Goal: Information Seeking & Learning: Learn about a topic

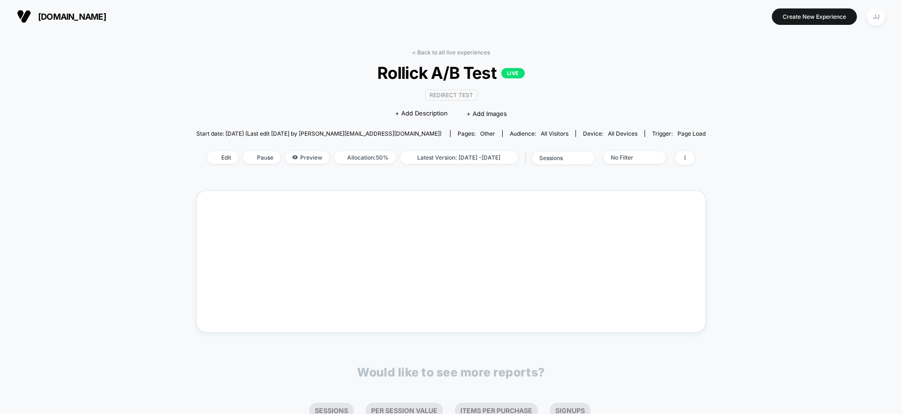
click at [80, 73] on div "< Back to all live experiences Rollick A/B Test LIVE Redirect Test Click to edi…" at bounding box center [451, 267] width 902 height 468
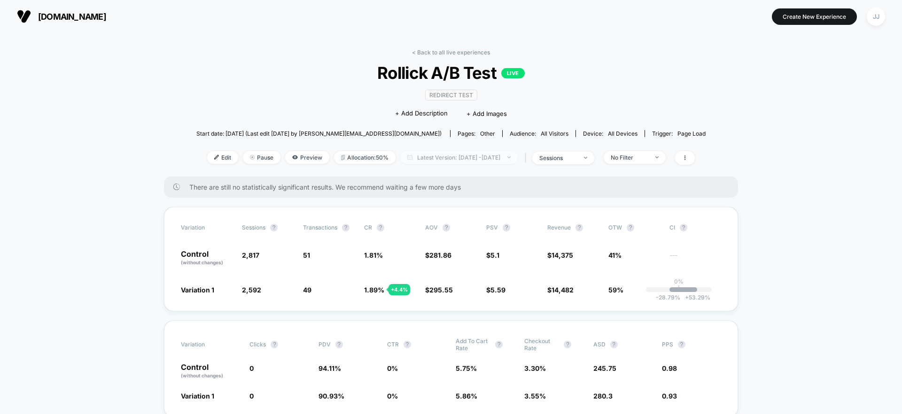
click at [471, 159] on span "Latest Version: Aug 5, 2025 - Aug 11, 2025" at bounding box center [458, 157] width 117 height 13
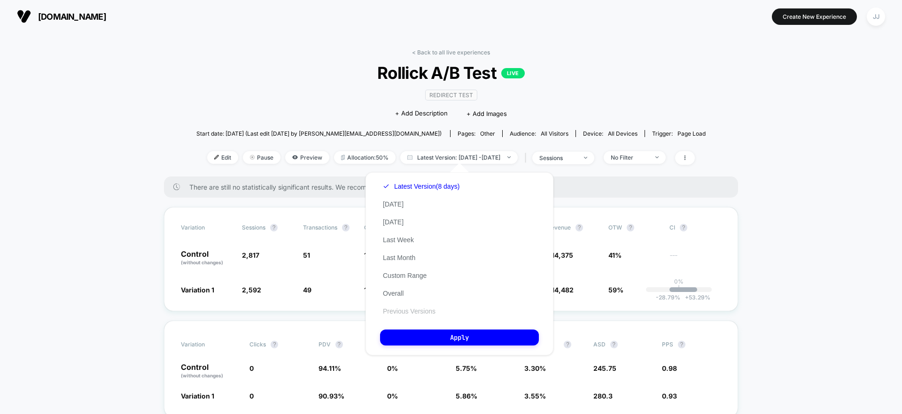
click at [402, 309] on button "Previous Versions" at bounding box center [409, 311] width 58 height 8
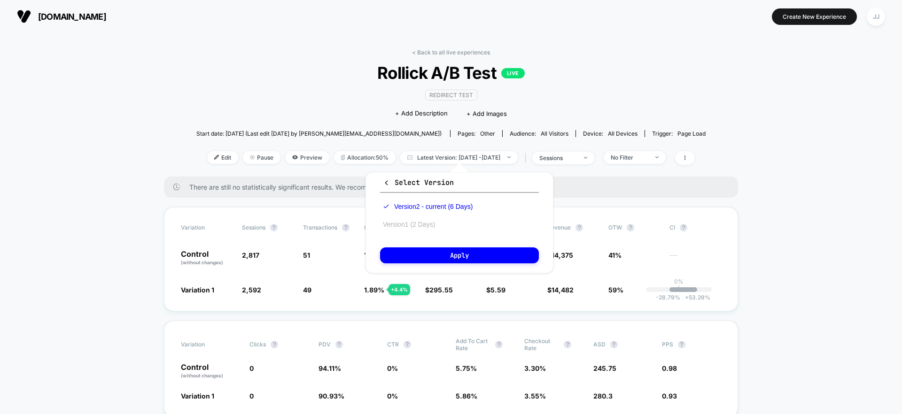
click at [420, 226] on button "Version 1 (2 Days)" at bounding box center [409, 224] width 58 height 8
click at [419, 250] on button "Apply" at bounding box center [459, 256] width 159 height 16
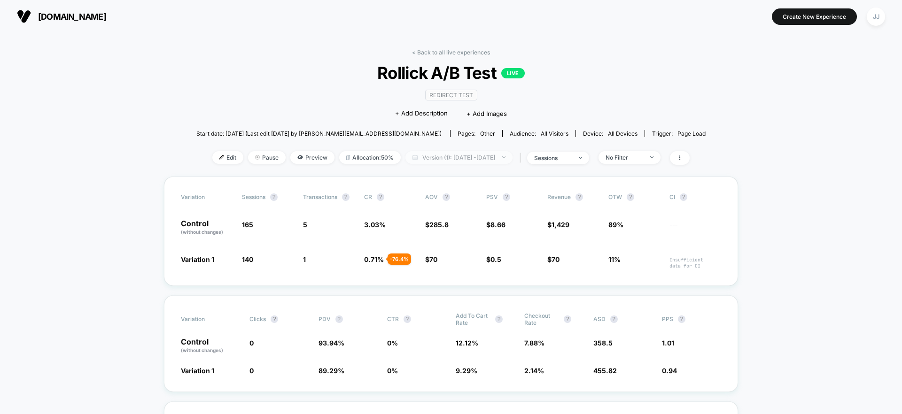
click at [490, 159] on span "Version (1): Aug 5, 2025 - Aug 6, 2025" at bounding box center [458, 157] width 107 height 13
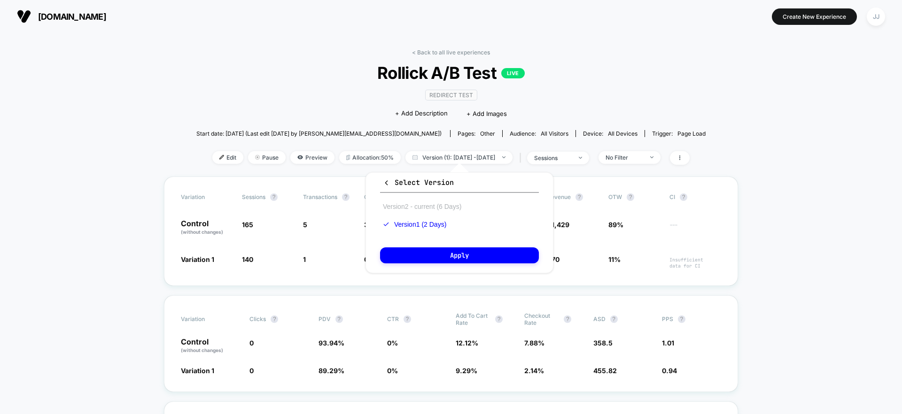
click at [432, 209] on button "Version 2 - current (6 Days)" at bounding box center [422, 206] width 84 height 8
click at [429, 257] on button "Apply" at bounding box center [459, 256] width 159 height 16
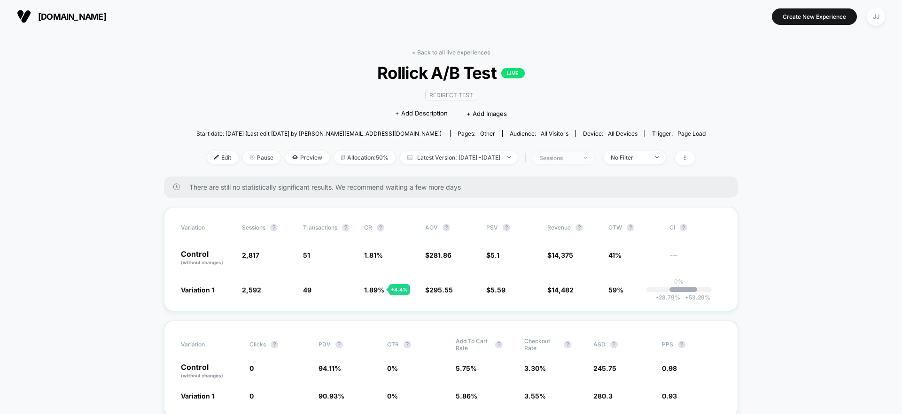
click at [565, 162] on span "sessions" at bounding box center [563, 158] width 62 height 13
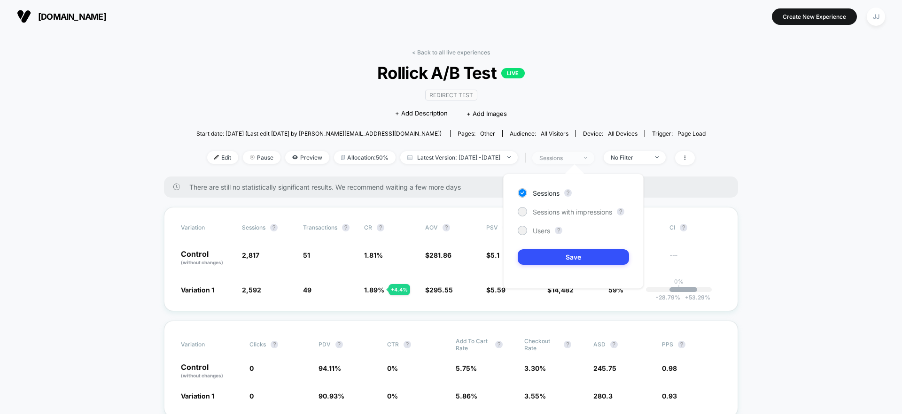
click at [565, 162] on span "sessions" at bounding box center [563, 158] width 62 height 13
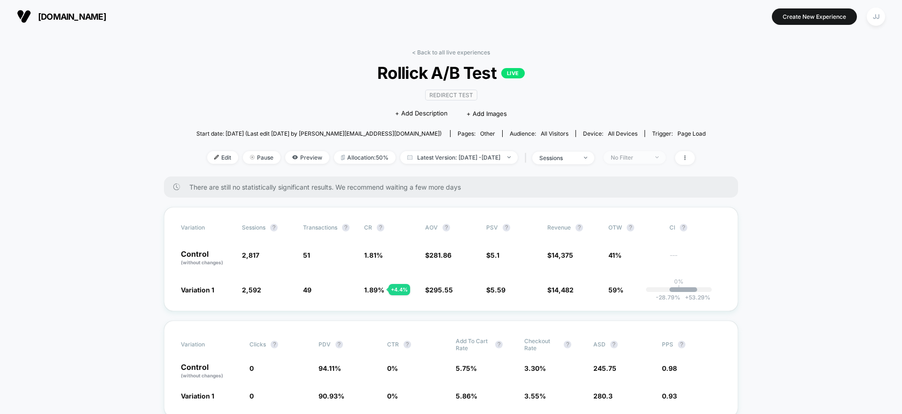
click at [639, 157] on div "No Filter" at bounding box center [630, 157] width 38 height 7
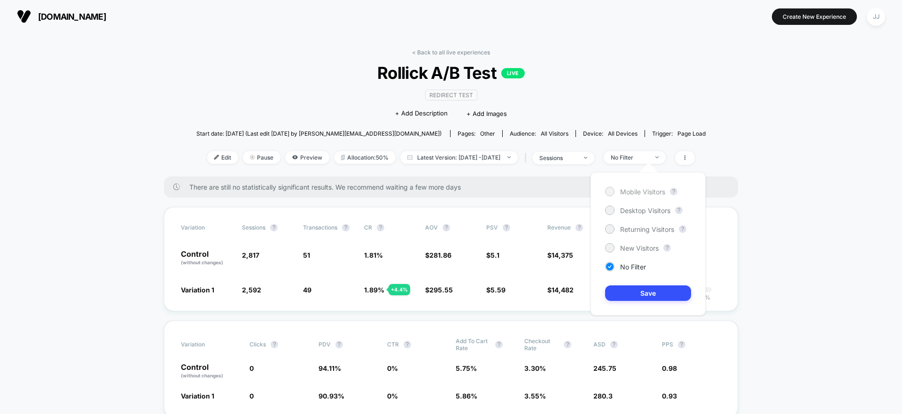
click at [627, 195] on span "Mobile Visitors" at bounding box center [642, 192] width 45 height 8
click at [609, 294] on button "Save" at bounding box center [648, 294] width 86 height 16
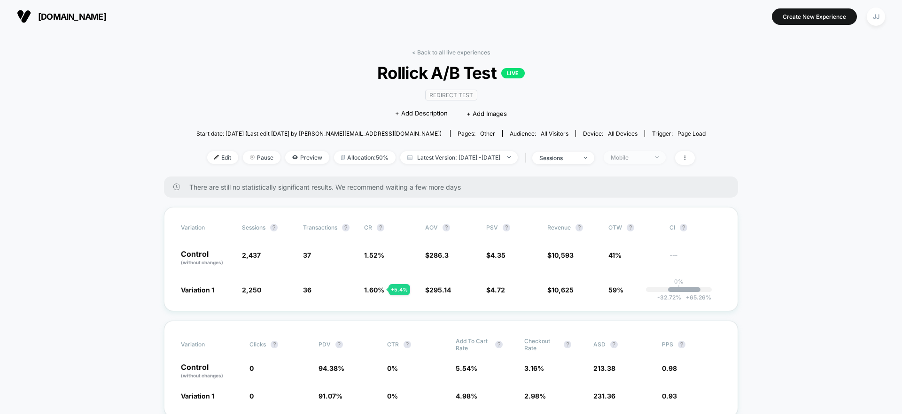
click at [648, 159] on div "Mobile" at bounding box center [630, 157] width 38 height 7
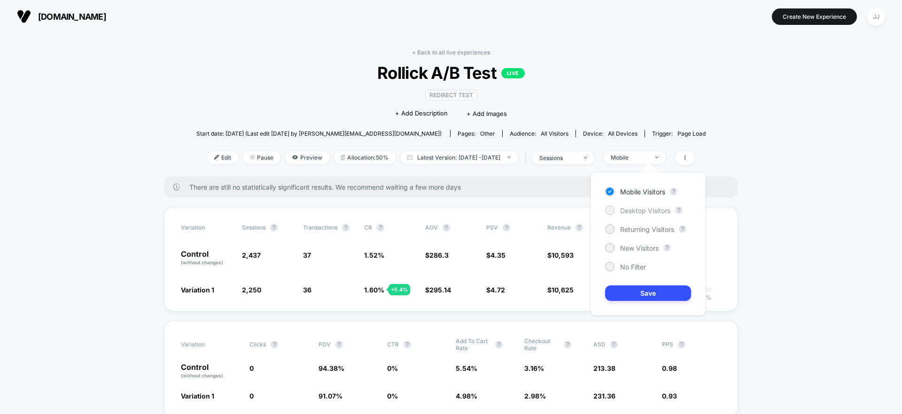
click at [634, 211] on span "Desktop Visitors" at bounding box center [645, 211] width 50 height 8
click at [617, 291] on button "Save" at bounding box center [648, 294] width 86 height 16
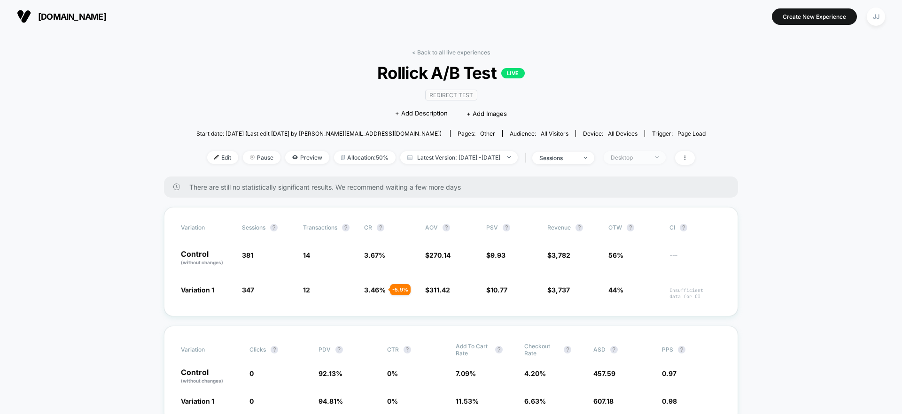
click at [648, 154] on div "Desktop" at bounding box center [630, 157] width 38 height 7
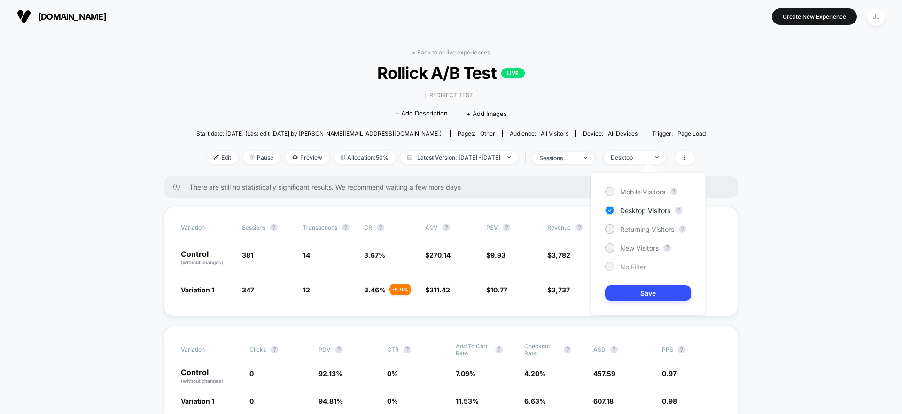
click at [621, 268] on span "No Filter" at bounding box center [633, 267] width 26 height 8
click at [627, 294] on button "Save" at bounding box center [648, 294] width 86 height 16
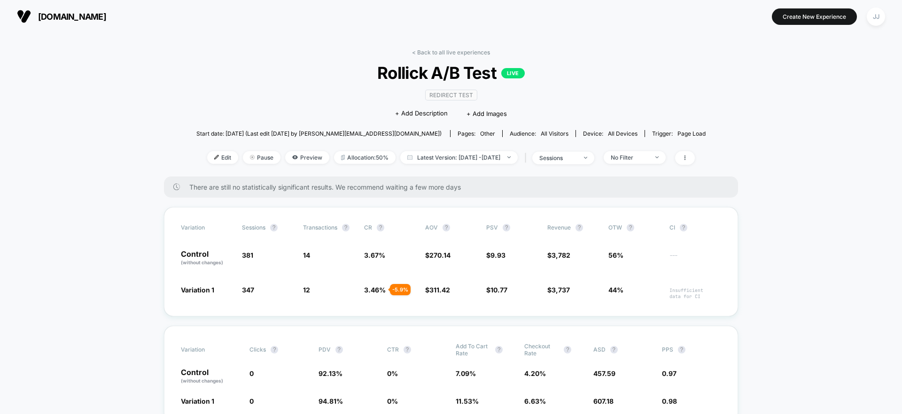
click at [627, 294] on span "44%" at bounding box center [634, 292] width 52 height 15
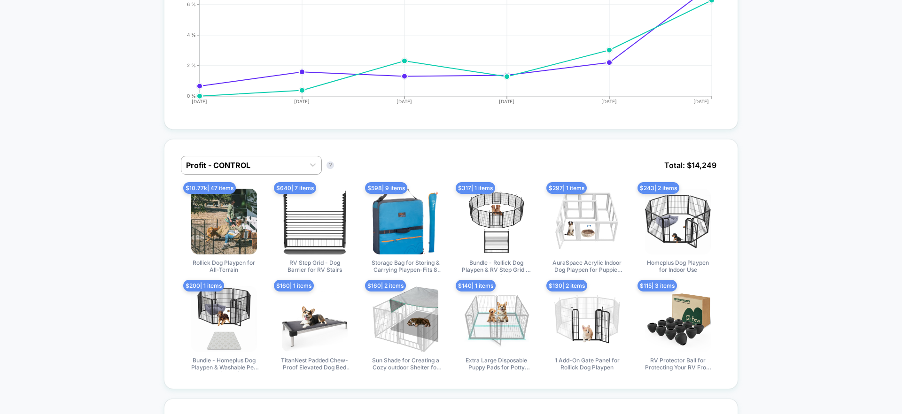
scroll to position [491, 0]
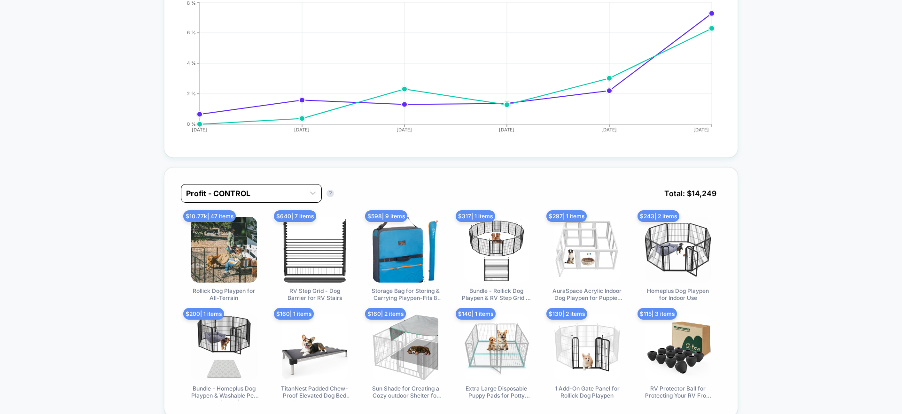
click at [280, 188] on div at bounding box center [243, 193] width 114 height 11
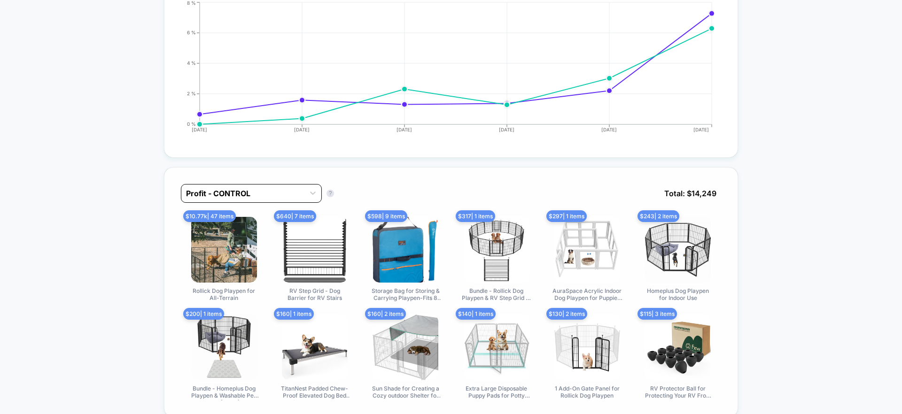
click at [219, 196] on div at bounding box center [243, 193] width 114 height 11
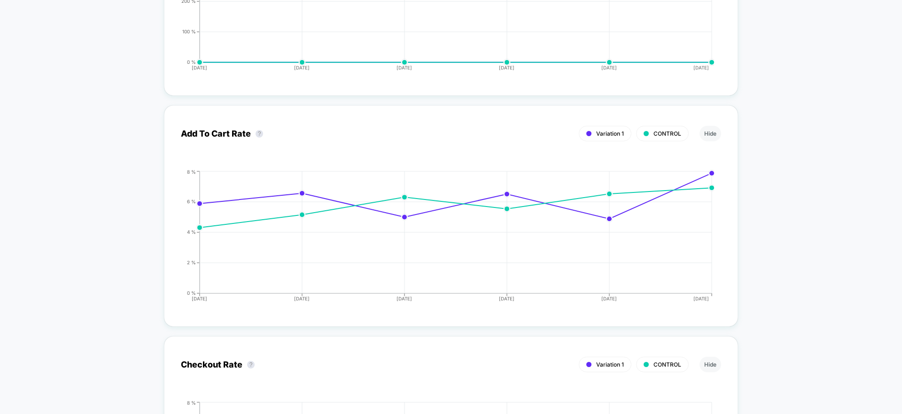
scroll to position [1969, 0]
click at [89, 256] on div "< Back to all live experiences Rollick A/B Test LIVE Redirect Test Click to edi…" at bounding box center [451, 360] width 902 height 4594
click at [128, 185] on div "< Back to all live experiences Rollick A/B Test LIVE Redirect Test Click to edi…" at bounding box center [451, 360] width 902 height 4594
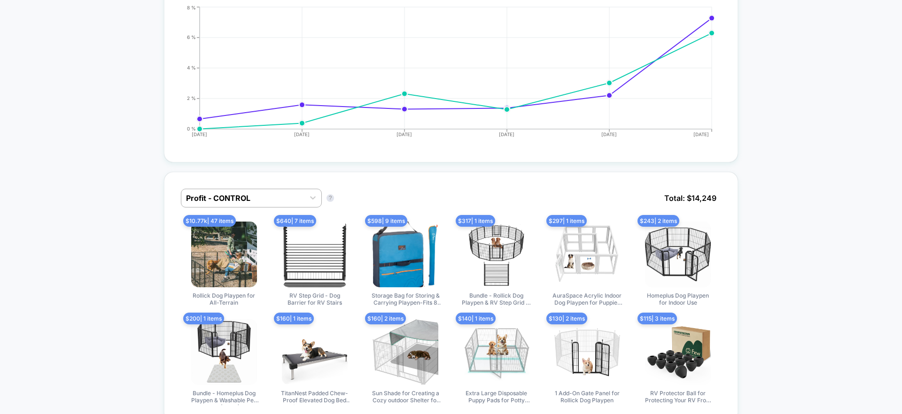
scroll to position [0, 0]
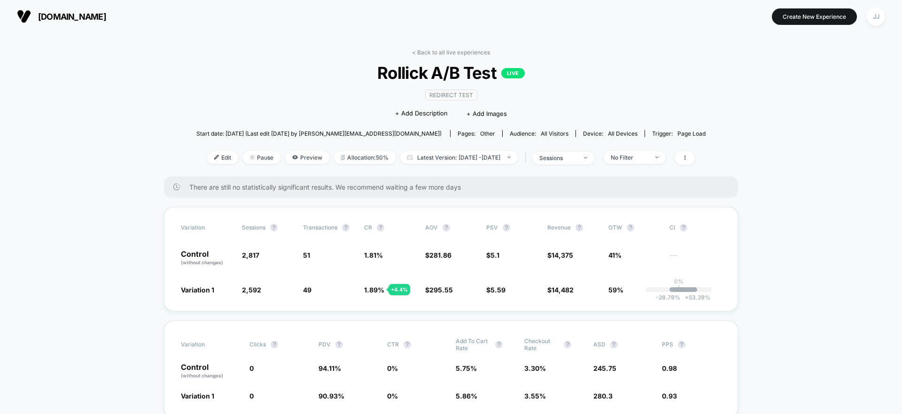
click at [459, 162] on span "Latest Version: Aug 6, 2025 - Aug 11, 2025" at bounding box center [458, 157] width 117 height 13
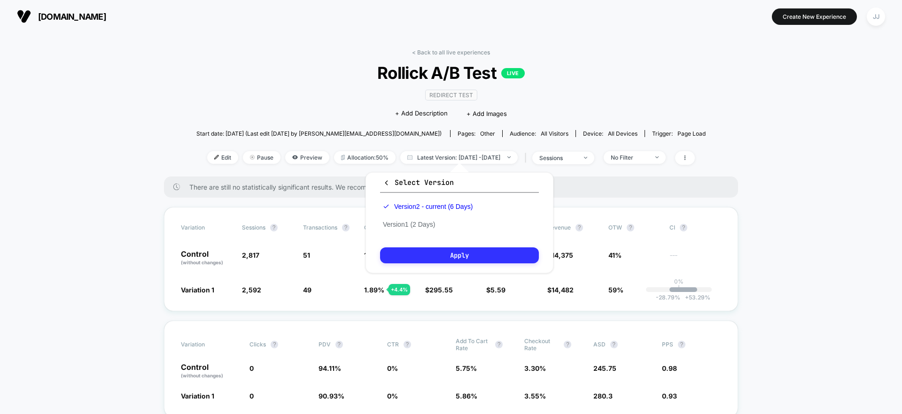
click at [428, 252] on button "Apply" at bounding box center [459, 256] width 159 height 16
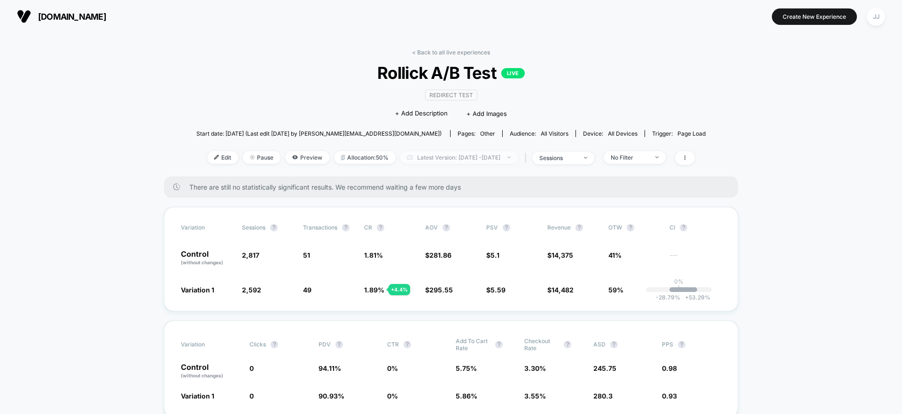
click at [507, 162] on span "Latest Version: Aug 6, 2025 - Aug 11, 2025" at bounding box center [458, 157] width 117 height 13
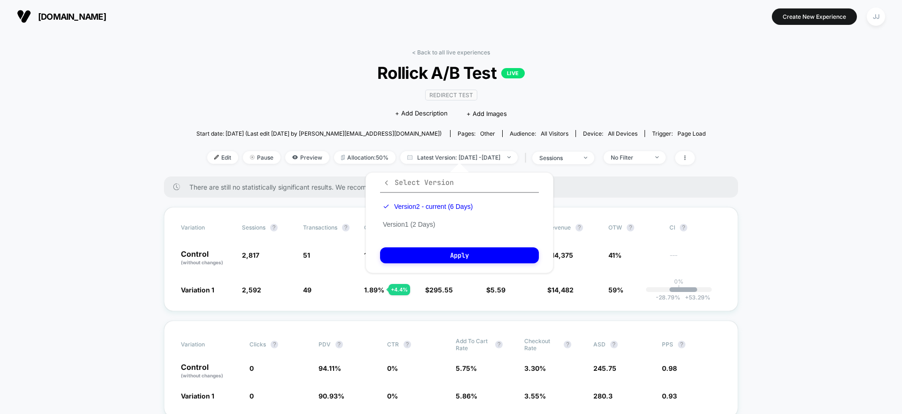
click at [390, 181] on span "Select Version" at bounding box center [418, 182] width 71 height 9
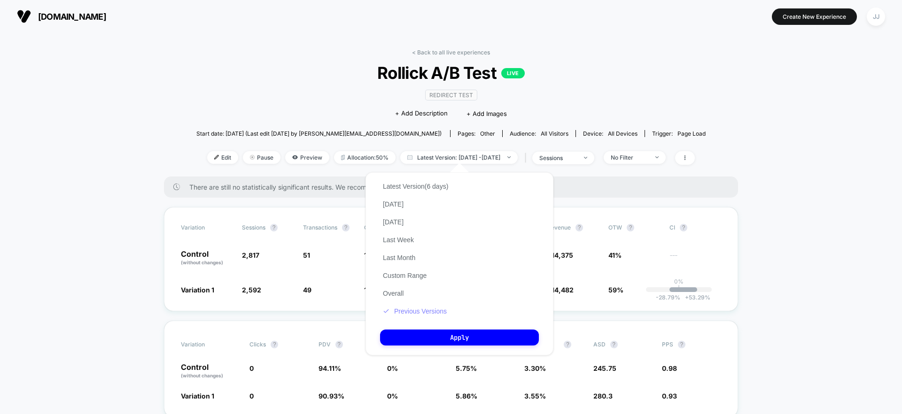
click at [422, 312] on button "Previous Versions" at bounding box center [415, 311] width 70 height 8
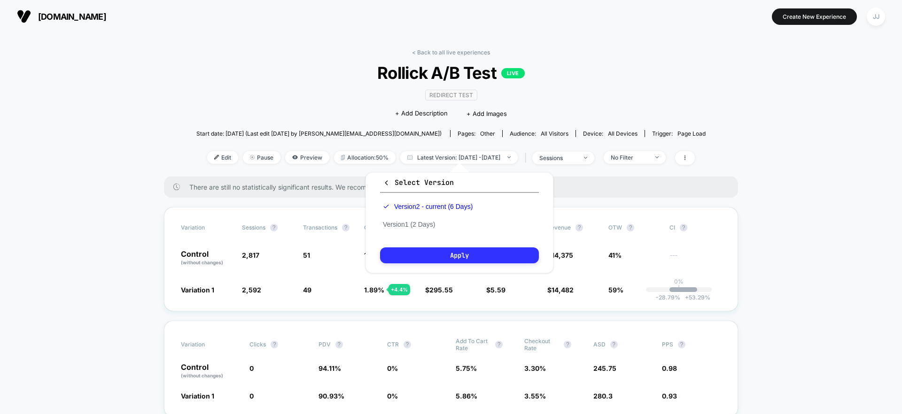
click at [435, 248] on button "Apply" at bounding box center [459, 256] width 159 height 16
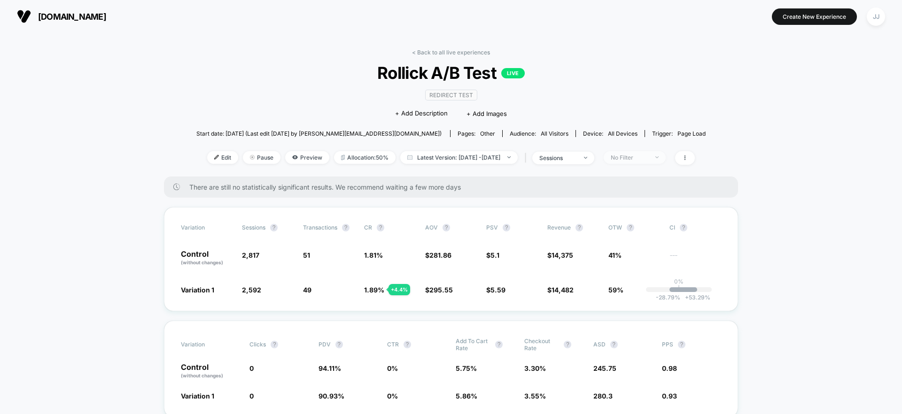
click at [648, 154] on div "No Filter" at bounding box center [630, 157] width 38 height 7
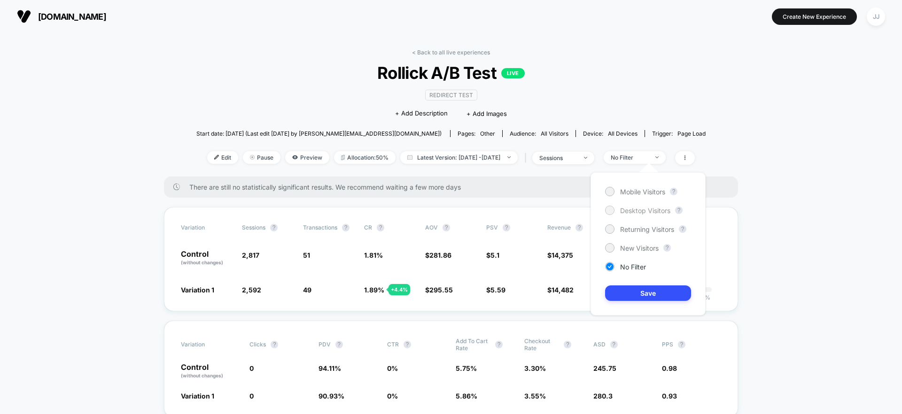
click at [647, 209] on span "Desktop Visitors" at bounding box center [645, 211] width 50 height 8
click at [629, 300] on button "Save" at bounding box center [648, 294] width 86 height 16
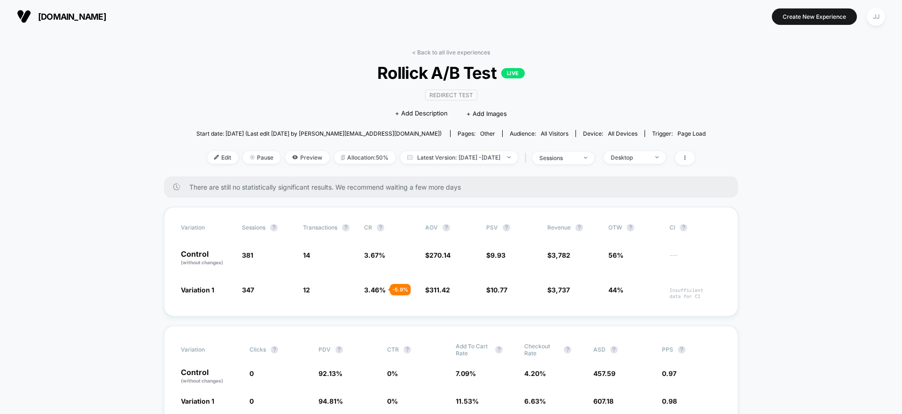
click at [640, 164] on div "< Back to all live experiences Rollick A/B Test LIVE Redirect Test Click to edi…" at bounding box center [450, 113] width 509 height 128
click at [639, 158] on div "Desktop" at bounding box center [630, 157] width 38 height 7
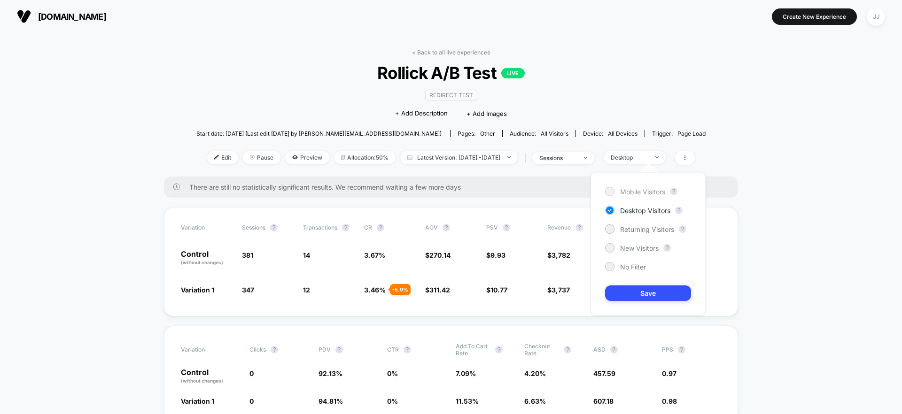
click at [642, 193] on span "Mobile Visitors" at bounding box center [642, 192] width 45 height 8
click at [631, 294] on button "Save" at bounding box center [648, 294] width 86 height 16
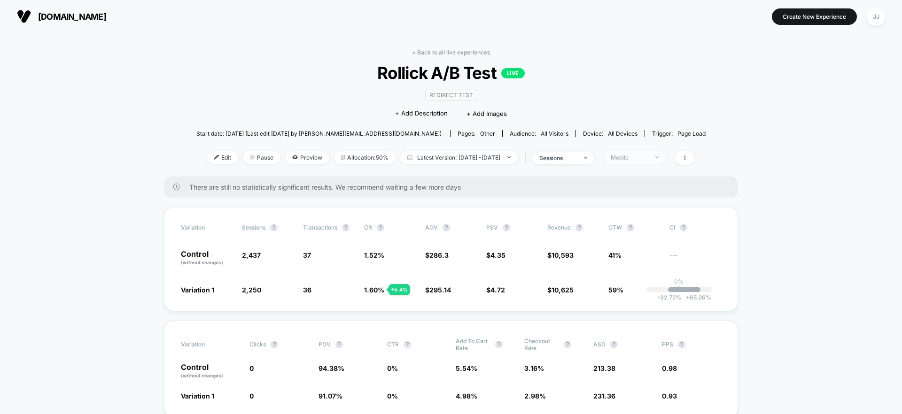
click at [646, 161] on span "Mobile" at bounding box center [635, 157] width 62 height 13
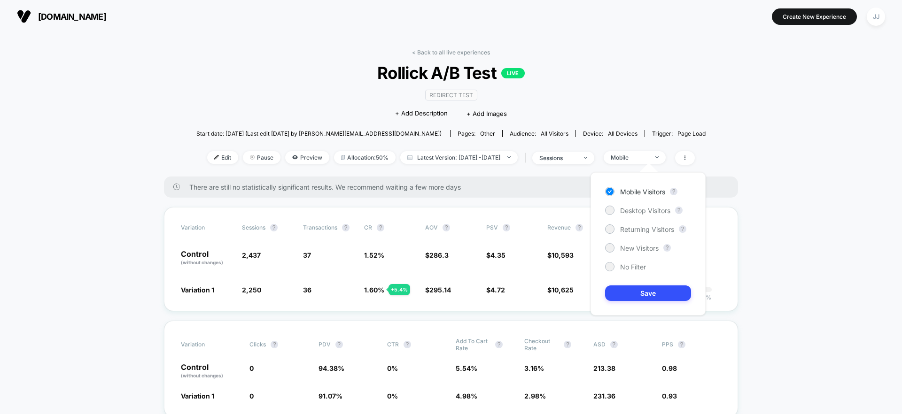
click at [639, 272] on div "Mobile Visitors ? Desktop Visitors ? Returning Visitors ? New Visitors ? No Fil…" at bounding box center [648, 243] width 115 height 143
click at [631, 249] on span "New Visitors" at bounding box center [639, 248] width 39 height 8
click at [639, 291] on button "Save" at bounding box center [648, 294] width 86 height 16
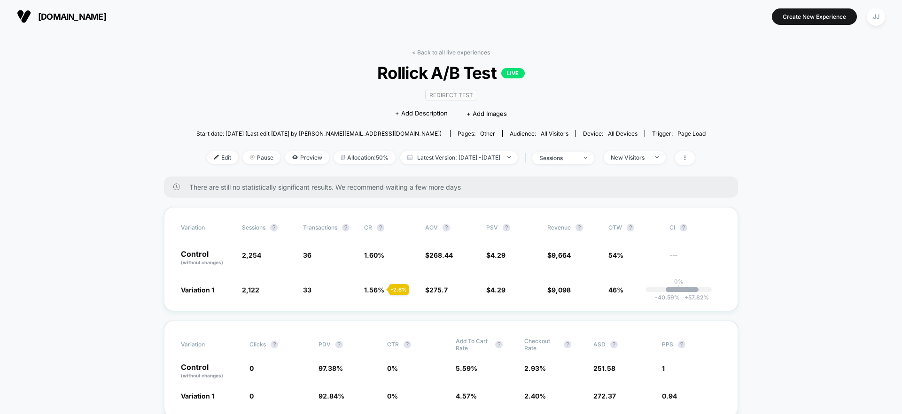
click at [654, 144] on div "< Back to all live experiences Rollick A/B Test LIVE Redirect Test Click to edi…" at bounding box center [450, 113] width 509 height 128
click at [648, 156] on div "New Visitors" at bounding box center [630, 157] width 38 height 7
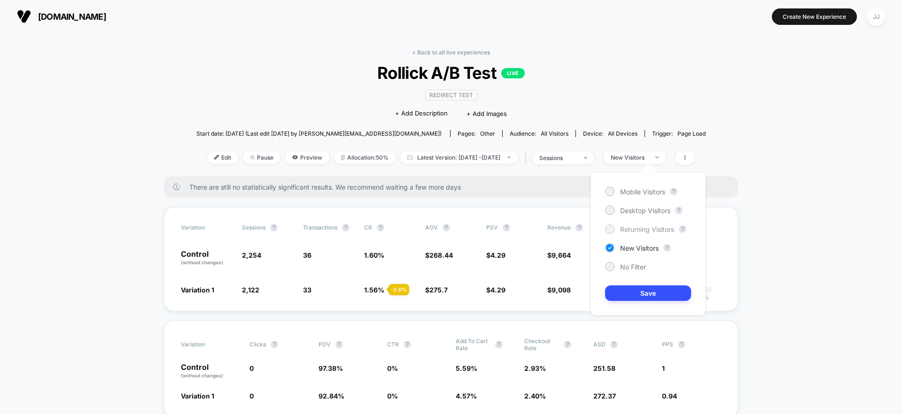
click at [621, 231] on span "Returning Visitors" at bounding box center [647, 230] width 54 height 8
click at [621, 289] on button "Save" at bounding box center [648, 294] width 86 height 16
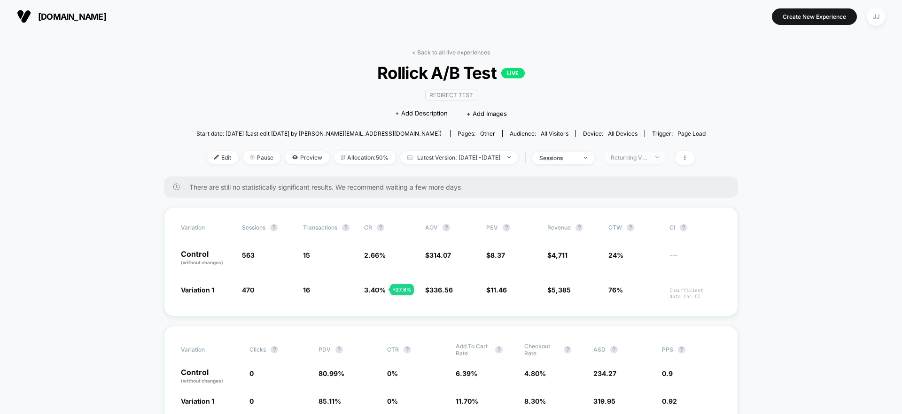
click at [639, 158] on div "Returning Visitors" at bounding box center [630, 157] width 38 height 7
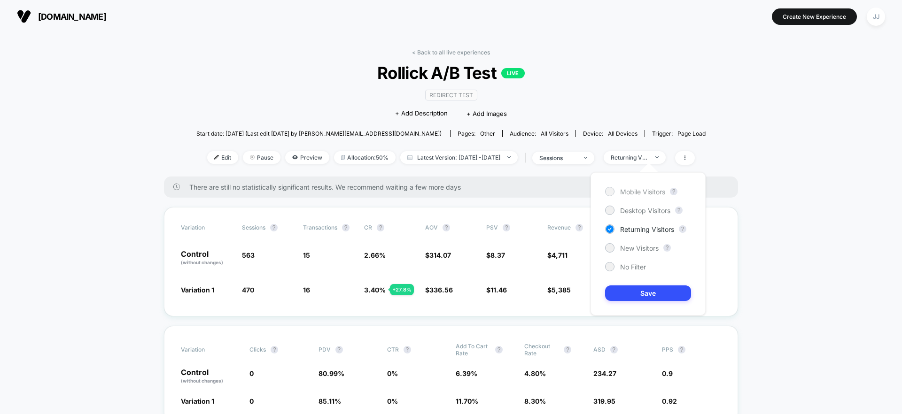
click at [634, 190] on span "Mobile Visitors" at bounding box center [642, 192] width 45 height 8
click at [626, 289] on button "Save" at bounding box center [648, 294] width 86 height 16
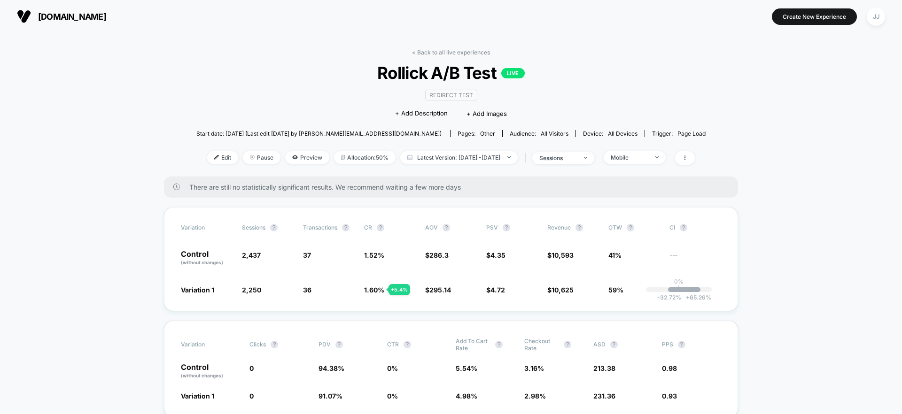
click at [641, 147] on div "< Back to all live experiences Rollick A/B Test LIVE Redirect Test Click to edi…" at bounding box center [450, 113] width 509 height 128
click at [644, 160] on span "Mobile" at bounding box center [635, 157] width 62 height 13
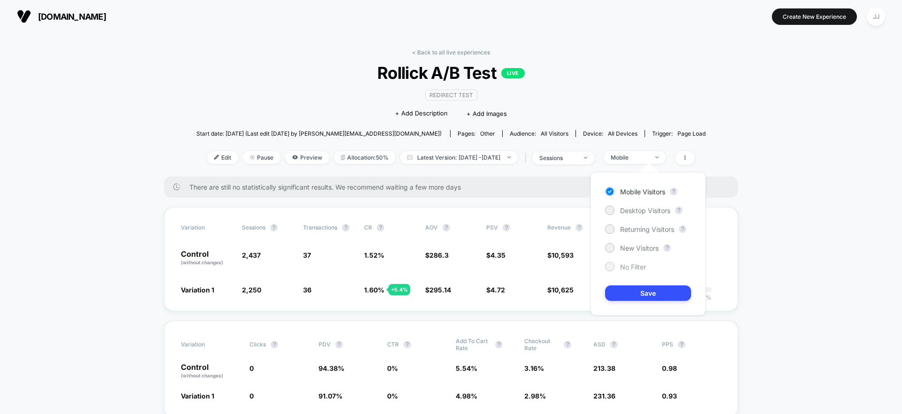
click at [631, 271] on div "No Filter" at bounding box center [625, 266] width 41 height 9
click at [637, 290] on button "Save" at bounding box center [648, 294] width 86 height 16
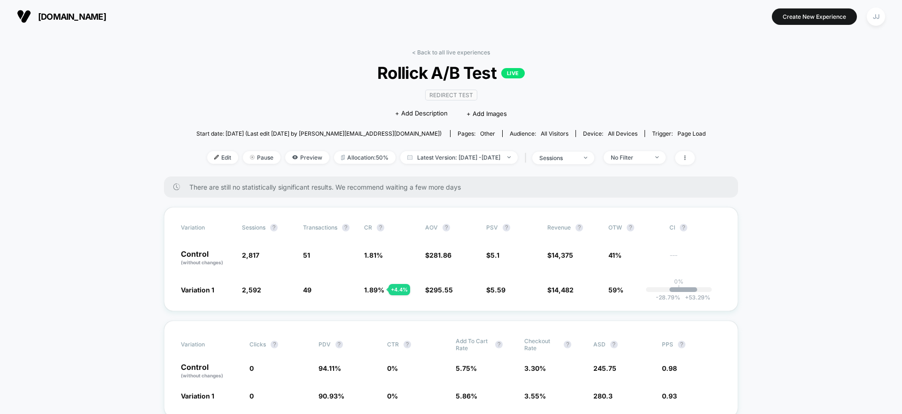
click at [268, 68] on span "Rollick A/B Test LIVE" at bounding box center [451, 73] width 458 height 20
click at [486, 160] on span "Latest Version: [DATE] - [DATE]" at bounding box center [458, 157] width 117 height 13
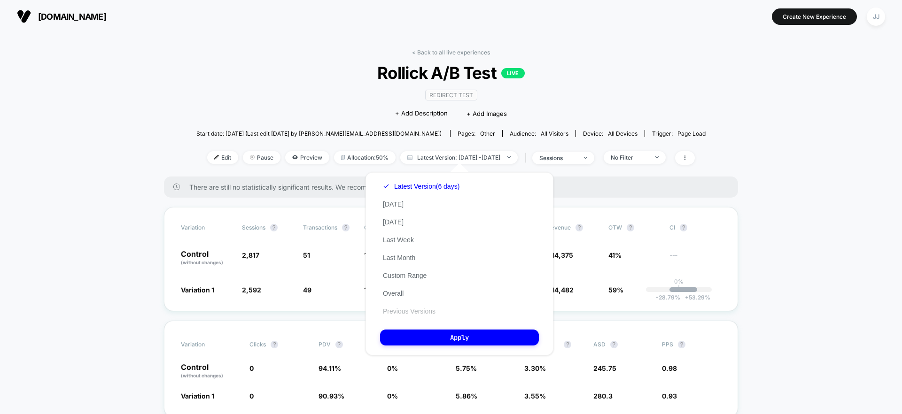
click at [416, 313] on button "Previous Versions" at bounding box center [409, 311] width 58 height 8
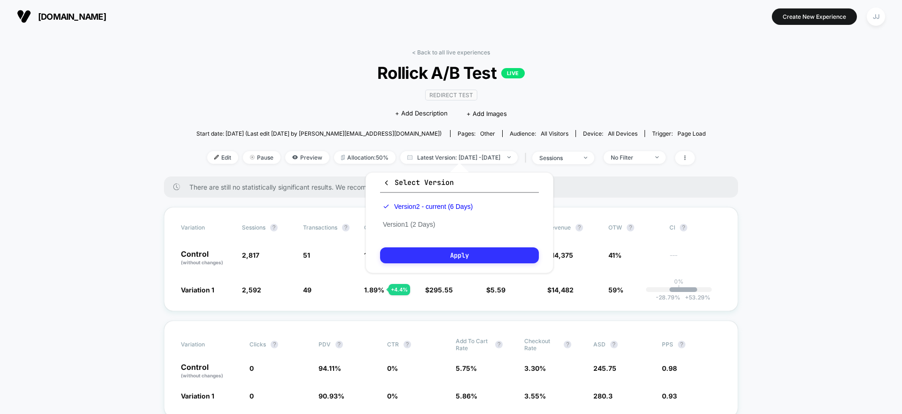
click at [460, 260] on button "Apply" at bounding box center [459, 256] width 159 height 16
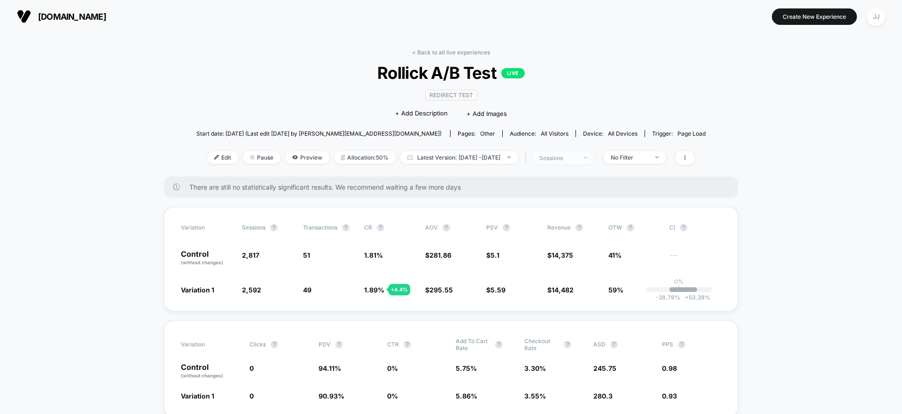
click at [577, 157] on div "sessions" at bounding box center [558, 158] width 38 height 7
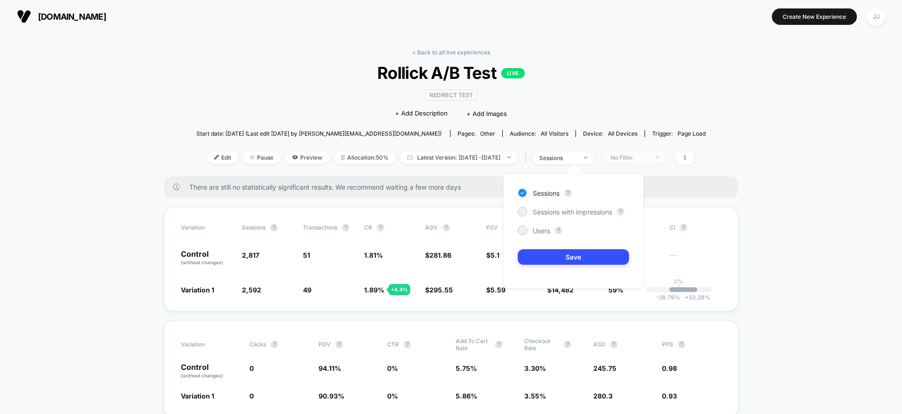
click at [648, 156] on div "No Filter" at bounding box center [630, 157] width 38 height 7
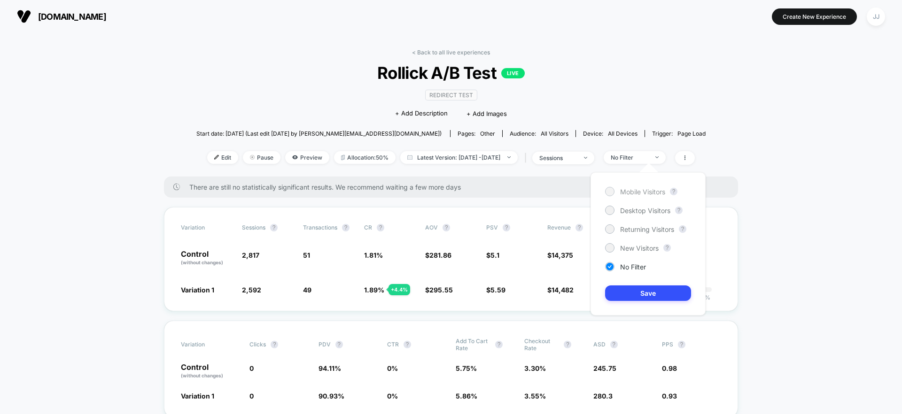
click at [638, 195] on span "Mobile Visitors" at bounding box center [642, 192] width 45 height 8
click at [615, 296] on button "Save" at bounding box center [648, 294] width 86 height 16
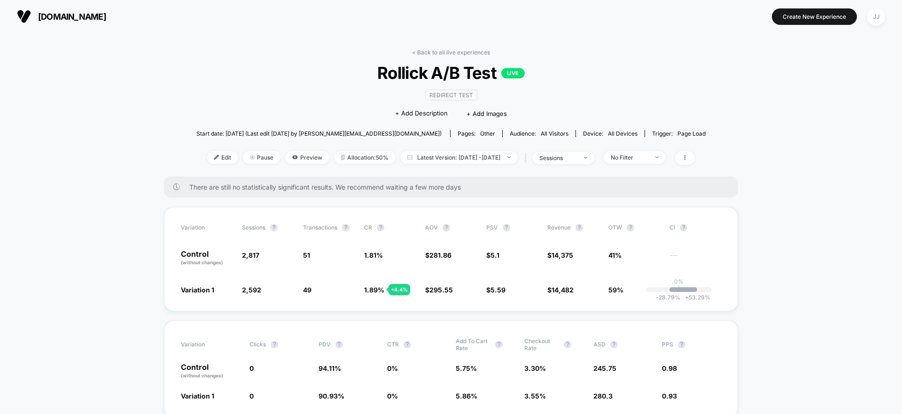
click at [666, 153] on div "No Filter" at bounding box center [632, 157] width 67 height 13
click at [648, 154] on div "No Filter" at bounding box center [630, 157] width 38 height 7
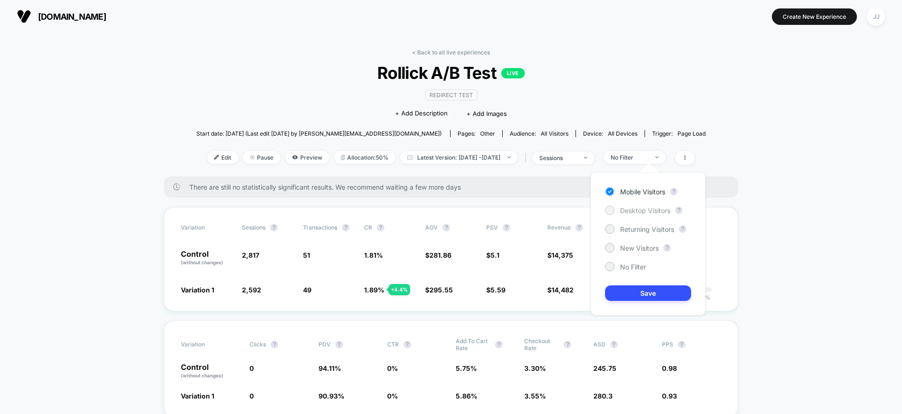
click at [610, 210] on div at bounding box center [609, 210] width 7 height 7
click at [617, 287] on button "Save" at bounding box center [648, 294] width 86 height 16
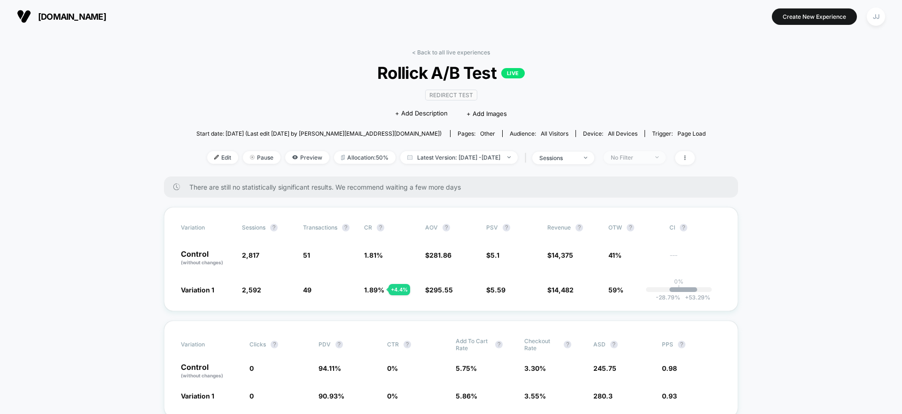
click at [648, 154] on div "No Filter" at bounding box center [630, 157] width 38 height 7
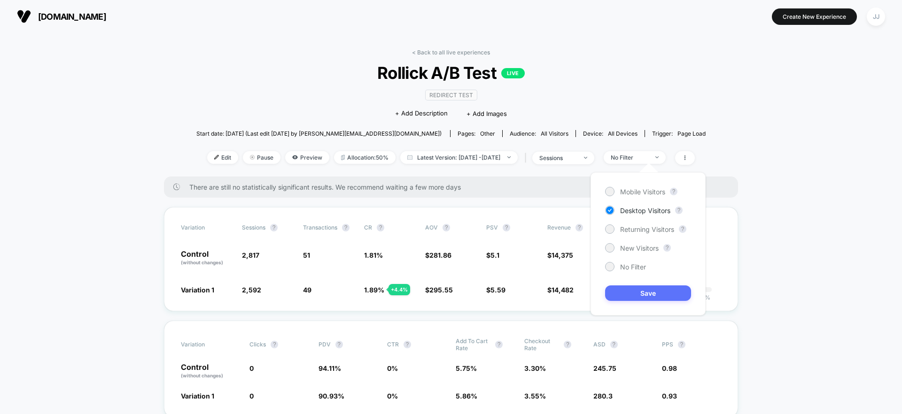
click at [634, 288] on button "Save" at bounding box center [648, 294] width 86 height 16
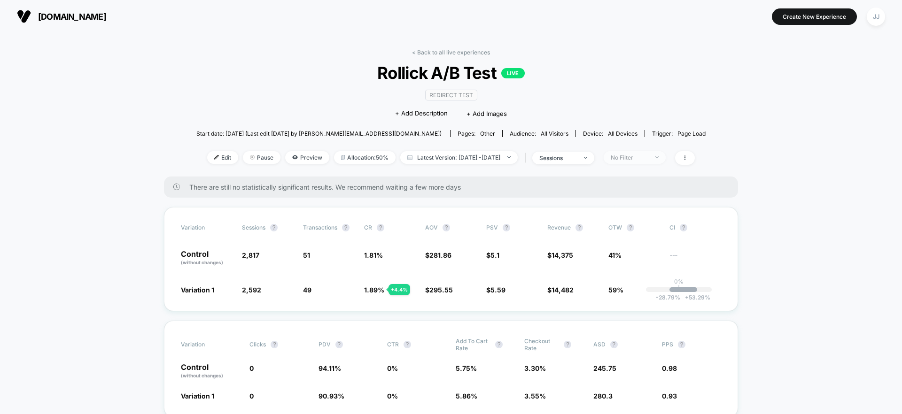
click at [666, 157] on span "No Filter" at bounding box center [635, 157] width 62 height 13
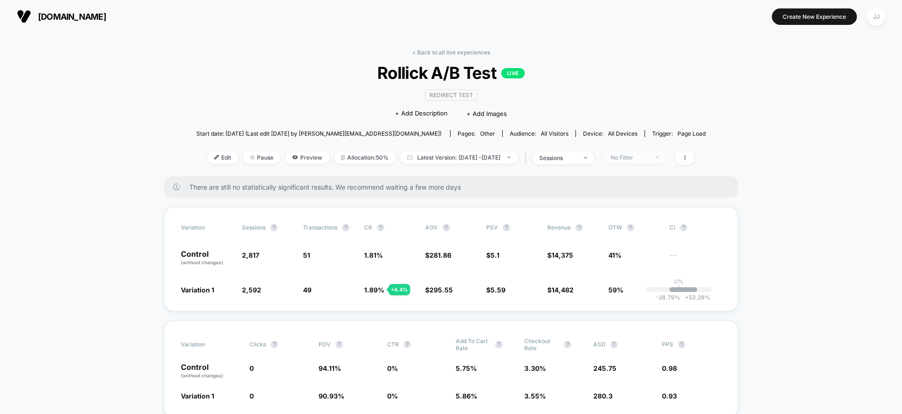
click at [666, 158] on span "No Filter" at bounding box center [635, 157] width 62 height 13
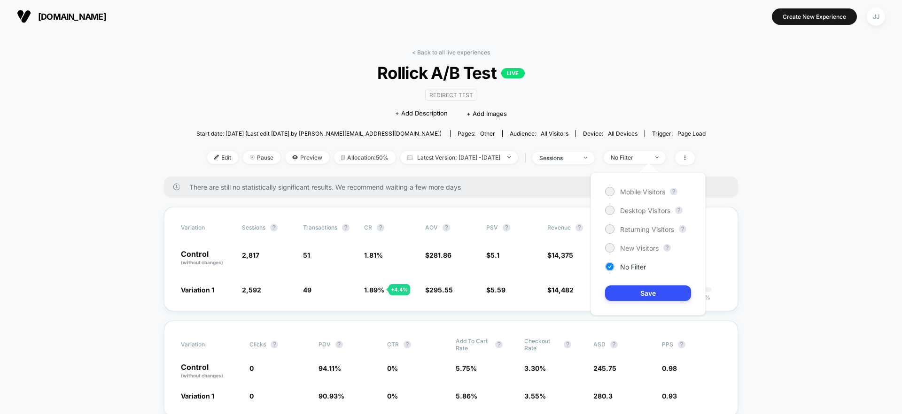
click at [656, 197] on div "Mobile Visitors ? Desktop Visitors ? Returning Visitors ? New Visitors ? No Fil…" at bounding box center [648, 243] width 115 height 143
click at [642, 194] on span "Mobile Visitors" at bounding box center [642, 192] width 45 height 8
click at [643, 294] on button "Save" at bounding box center [648, 294] width 86 height 16
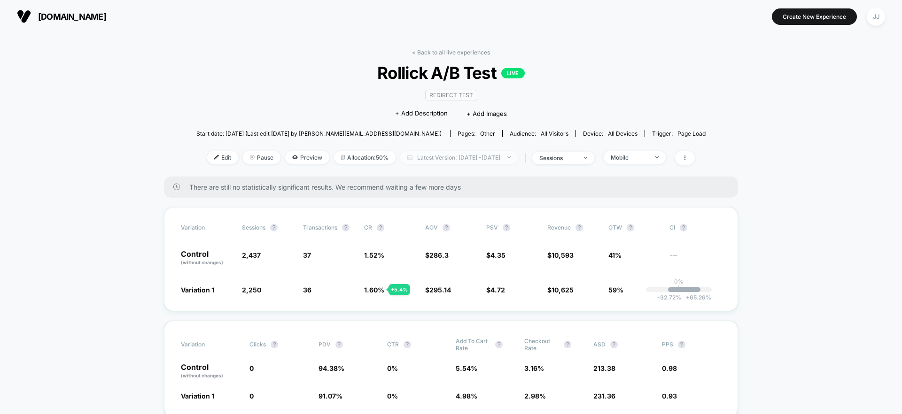
click at [444, 153] on span "Latest Version: Aug 6, 2025 - Aug 11, 2025" at bounding box center [458, 157] width 117 height 13
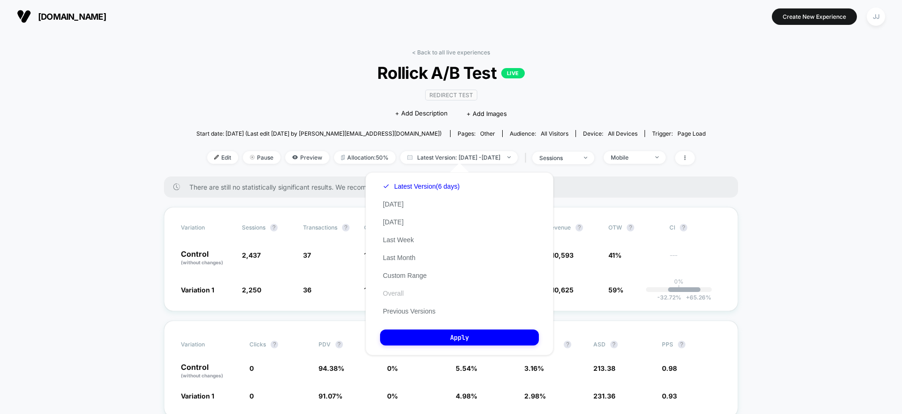
click at [403, 295] on button "Overall" at bounding box center [393, 293] width 26 height 8
click at [427, 340] on button "Apply" at bounding box center [459, 338] width 159 height 16
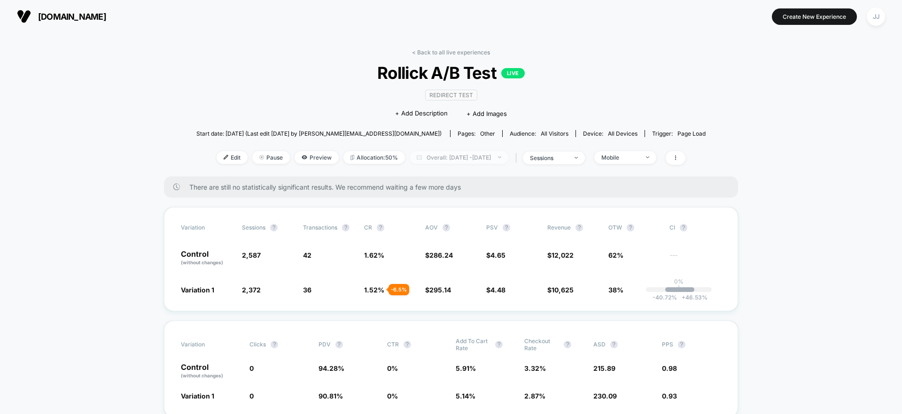
click at [426, 162] on span "Overall: Aug 5, 2025 - Aug 11, 2025" at bounding box center [459, 157] width 99 height 13
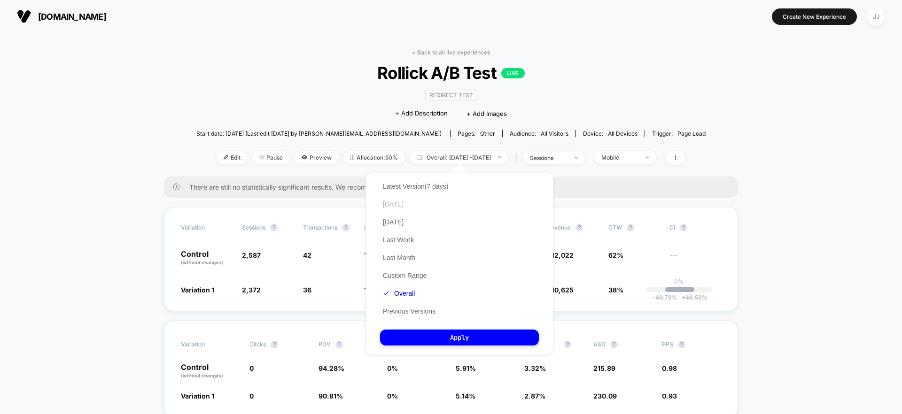
click at [389, 201] on button "Today" at bounding box center [393, 204] width 26 height 8
click at [435, 334] on button "Apply" at bounding box center [459, 338] width 159 height 16
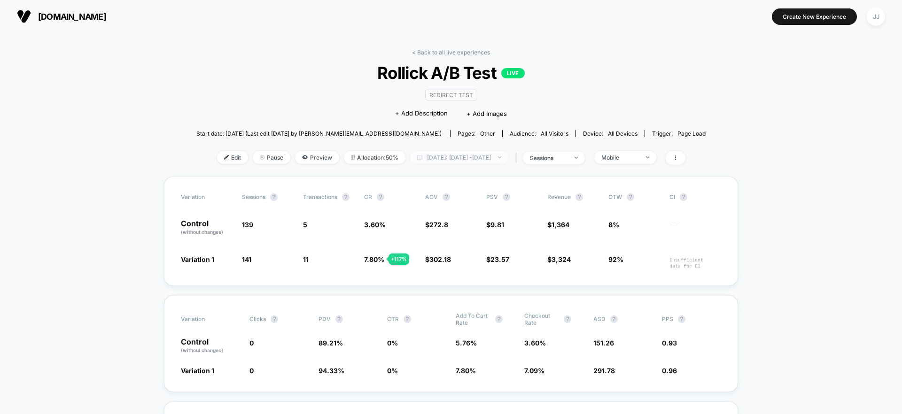
click at [458, 156] on span "Today: Aug 11, 2025 - Aug 11, 2025" at bounding box center [459, 157] width 98 height 13
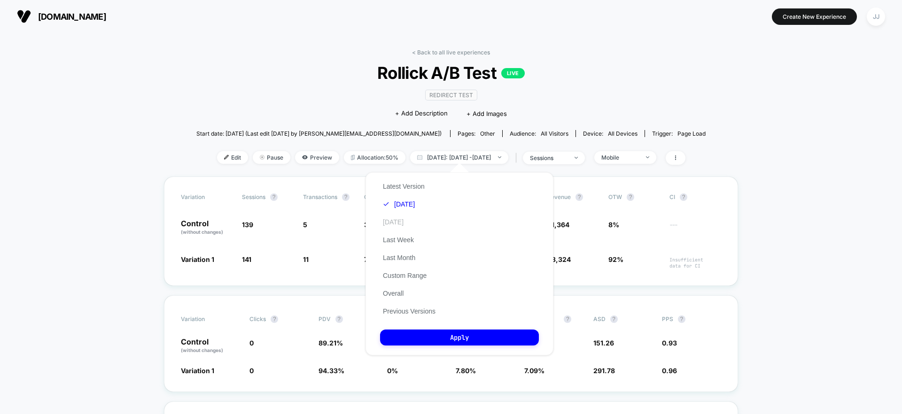
click at [395, 218] on button "Yesterday" at bounding box center [393, 222] width 26 height 8
click at [439, 341] on button "Apply" at bounding box center [459, 338] width 159 height 16
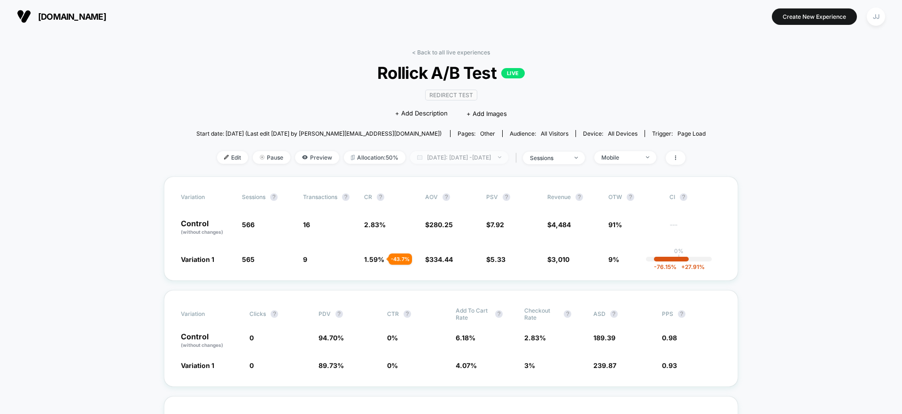
click at [454, 161] on span "Yesterday: Aug 10, 2025 - Aug 10, 2025" at bounding box center [459, 157] width 98 height 13
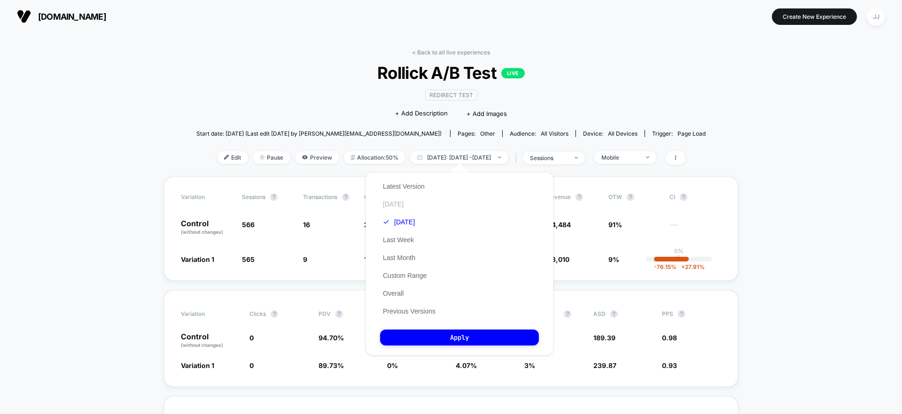
click at [391, 202] on button "Today" at bounding box center [393, 204] width 26 height 8
click at [428, 333] on button "Apply" at bounding box center [459, 338] width 159 height 16
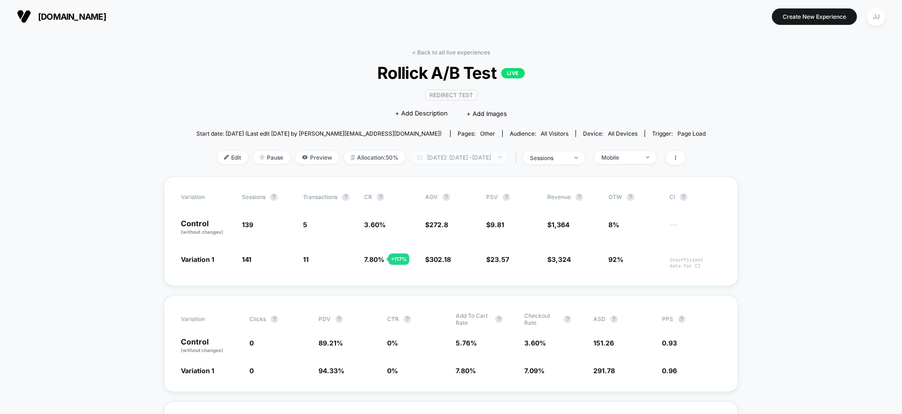
click at [465, 156] on span "Today: Aug 11, 2025 - Aug 11, 2025" at bounding box center [459, 157] width 98 height 13
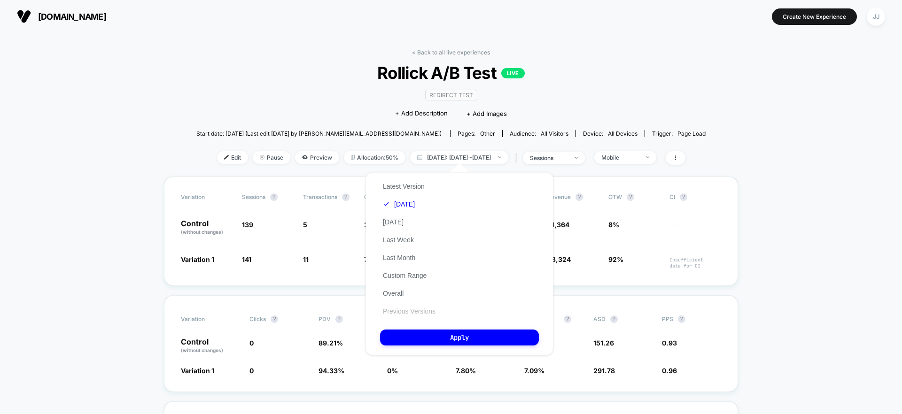
click at [395, 310] on button "Previous Versions" at bounding box center [409, 311] width 58 height 8
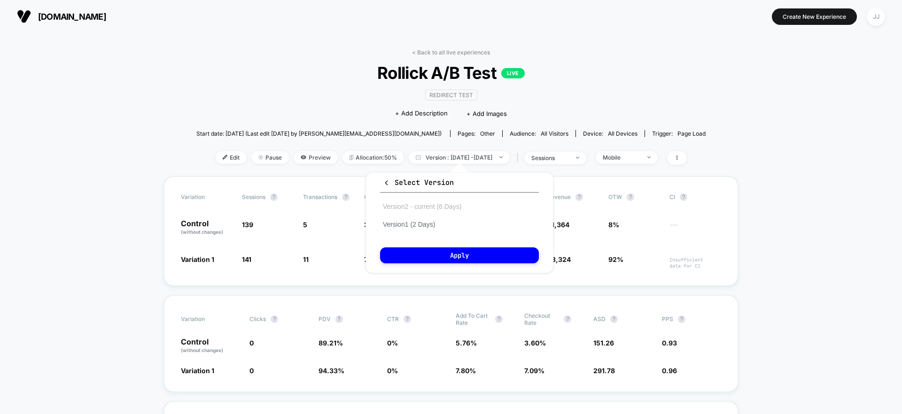
click at [447, 204] on button "Version 2 - current (6 Days)" at bounding box center [422, 206] width 84 height 8
click at [417, 251] on button "Apply" at bounding box center [459, 256] width 159 height 16
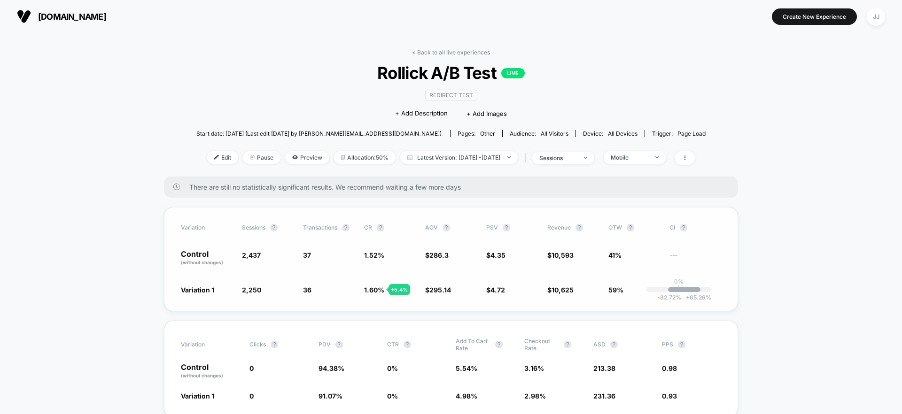
click at [690, 293] on div "Variation 1 2,250 - 7.7 % 36 + 5.4 % 1.60 % + 5.4 % $ 295.14 + 3.1 % $ 4.72 + 8…" at bounding box center [451, 289] width 540 height 9
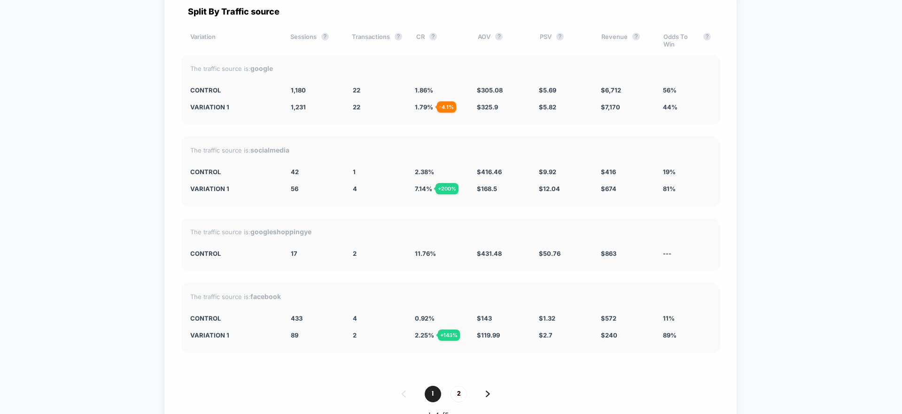
scroll to position [4073, 0]
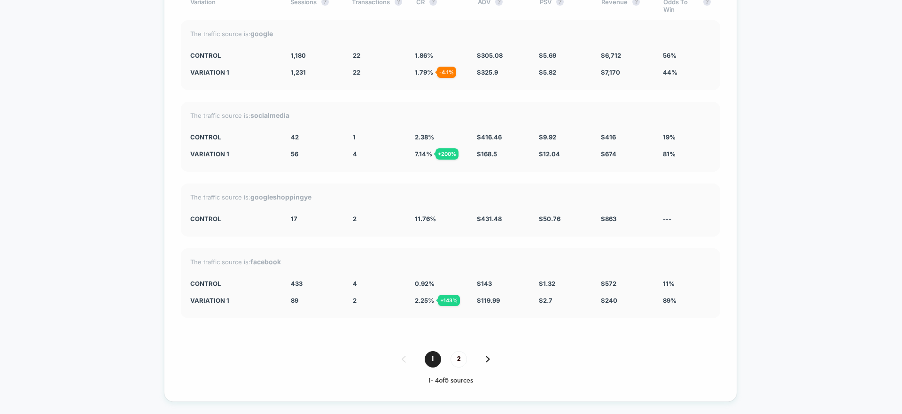
click at [436, 153] on div "+ 200 %" at bounding box center [447, 153] width 23 height 11
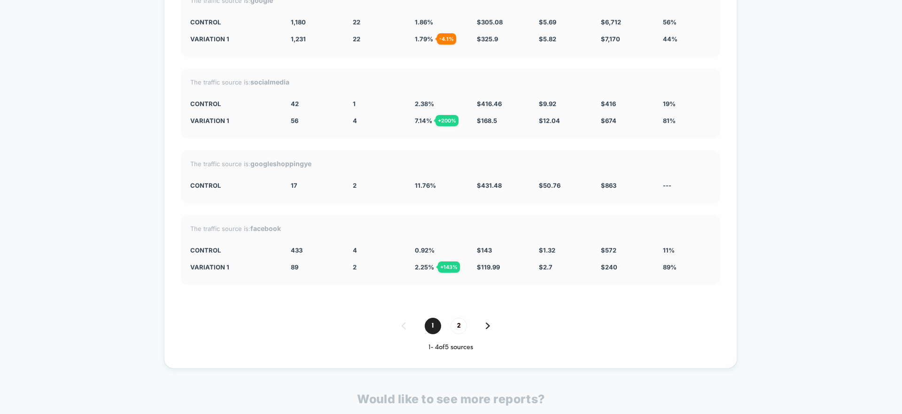
scroll to position [4107, 0]
click at [482, 318] on div "1 2" at bounding box center [450, 326] width 539 height 16
click at [488, 324] on img at bounding box center [488, 325] width 4 height 7
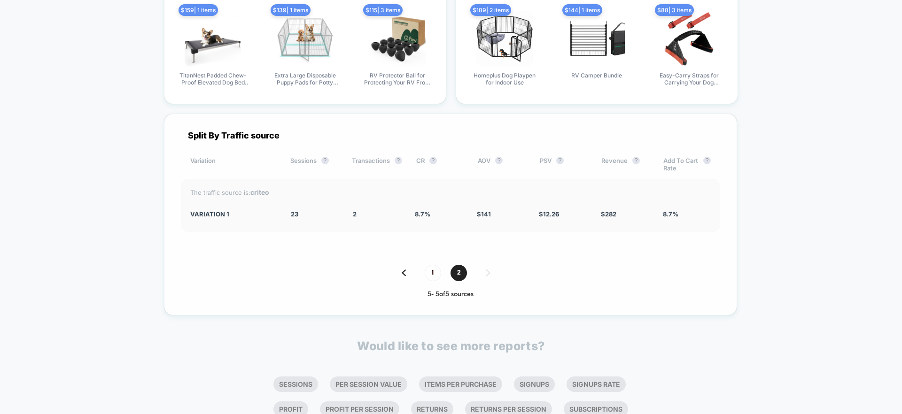
scroll to position [3902, 0]
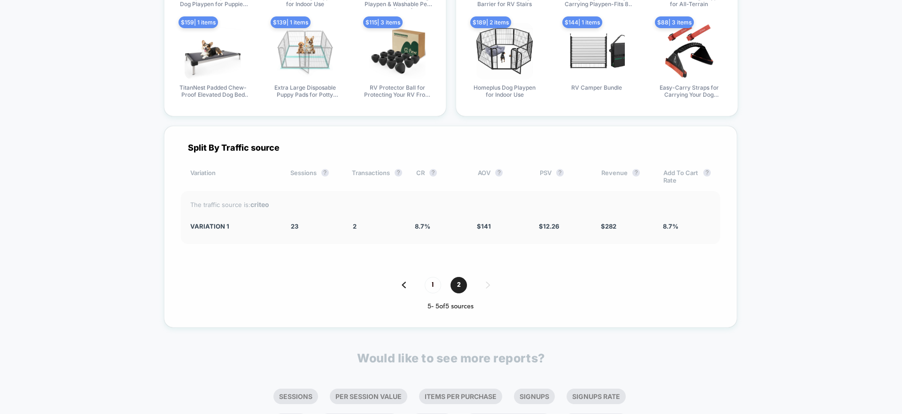
click at [402, 285] on img at bounding box center [404, 285] width 4 height 7
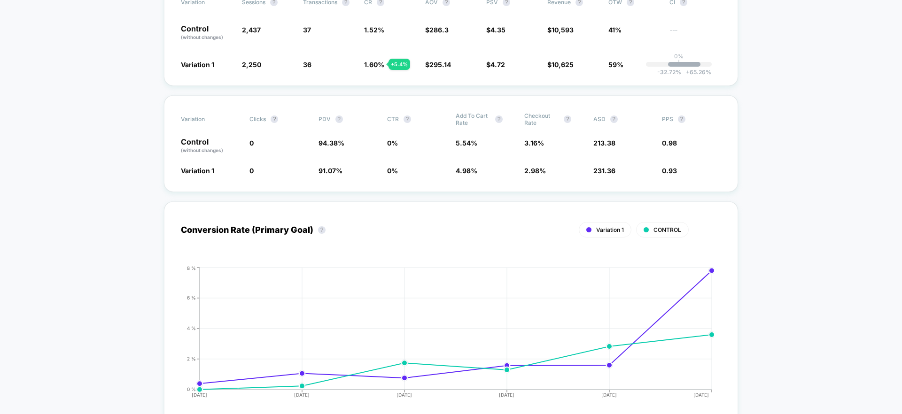
scroll to position [0, 0]
